Goal: Register for event/course

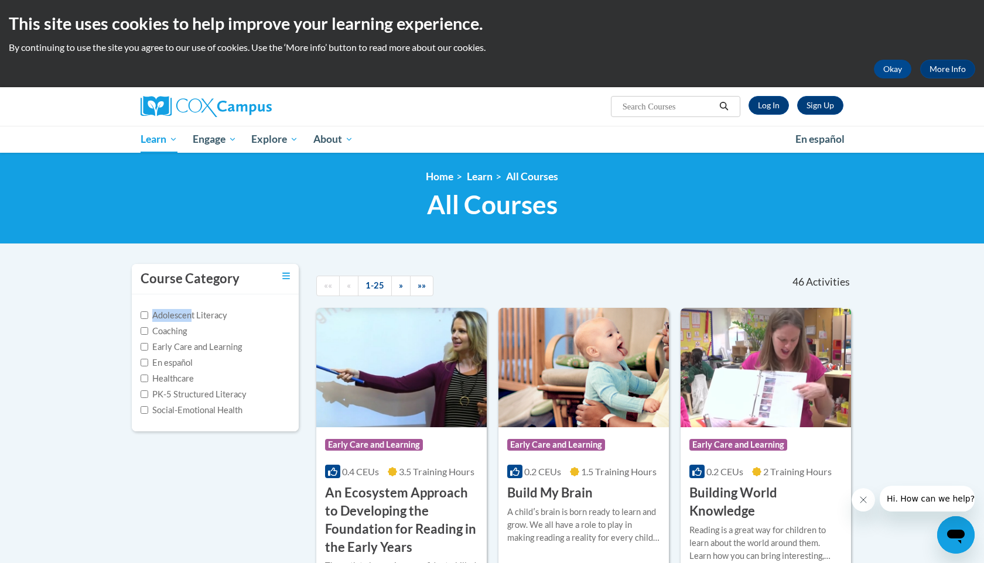
drag, startPoint x: 190, startPoint y: 314, endPoint x: 199, endPoint y: 307, distance: 11.4
click at [199, 308] on div "Adolescent Literacy Coaching Early Care and Learning En español Healthcare PK-5…" at bounding box center [215, 363] width 167 height 137
click at [175, 389] on label "PK-5 Structured Literacy" at bounding box center [194, 394] width 106 height 13
click at [148, 391] on input "PK-5 Structured Literacy" at bounding box center [145, 395] width 8 height 8
checkbox input "true"
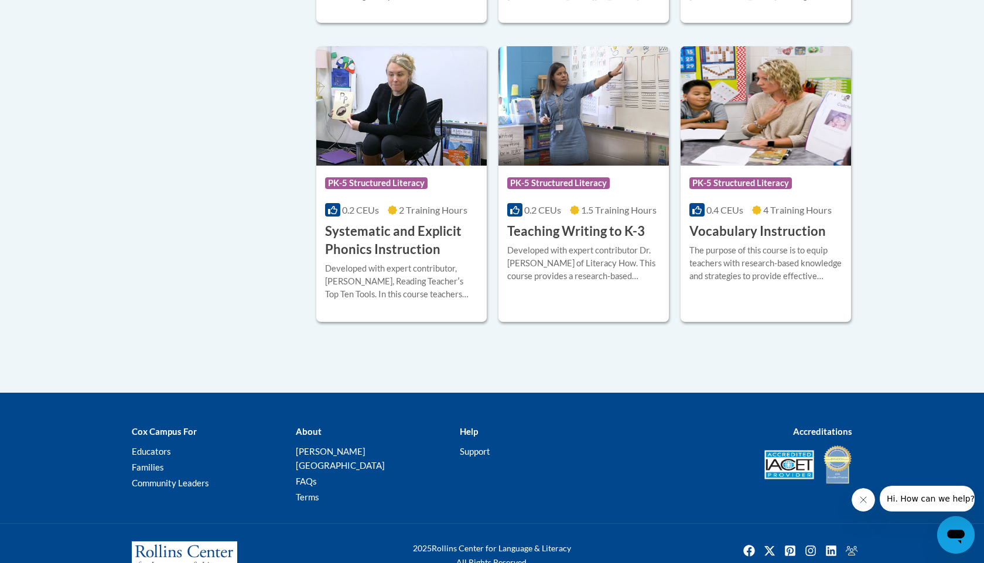
scroll to position [1172, 0]
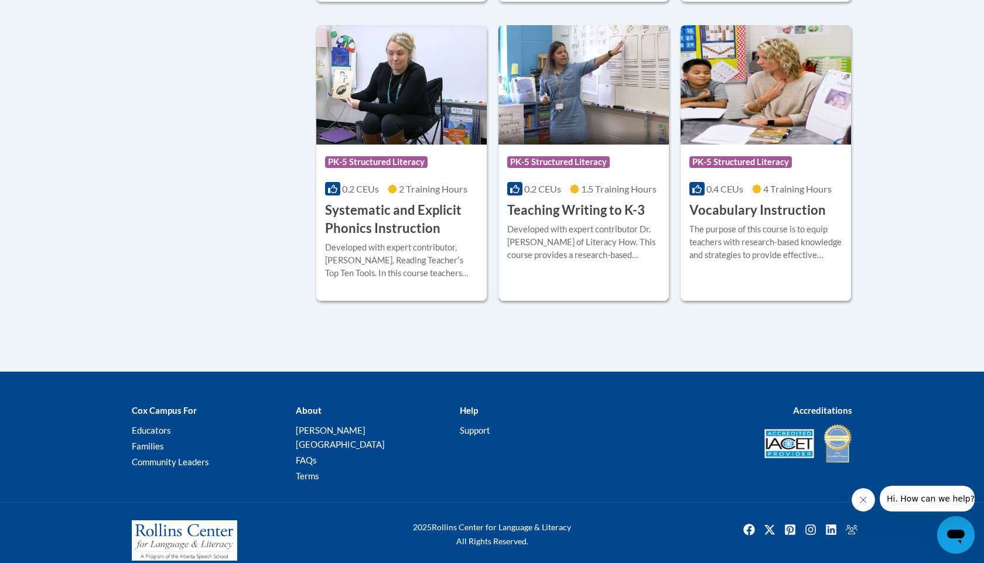
click at [584, 210] on h3 "Teaching Writing to K-3" at bounding box center [576, 210] width 138 height 18
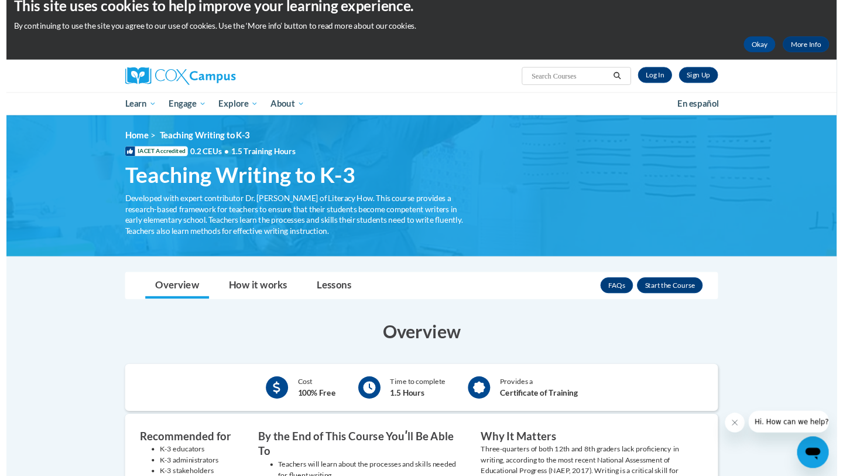
scroll to position [23, 0]
